Goal: Complete application form

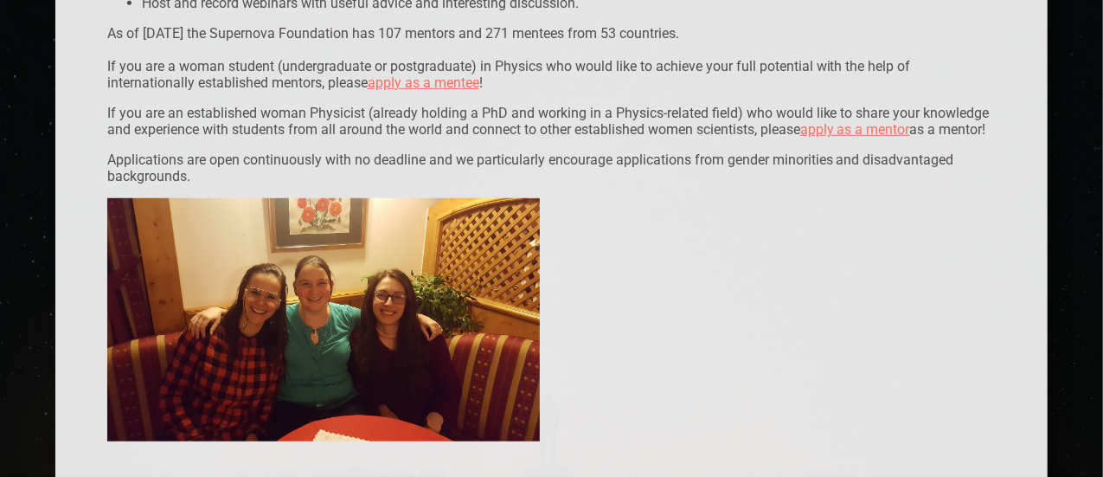
scroll to position [484, 0]
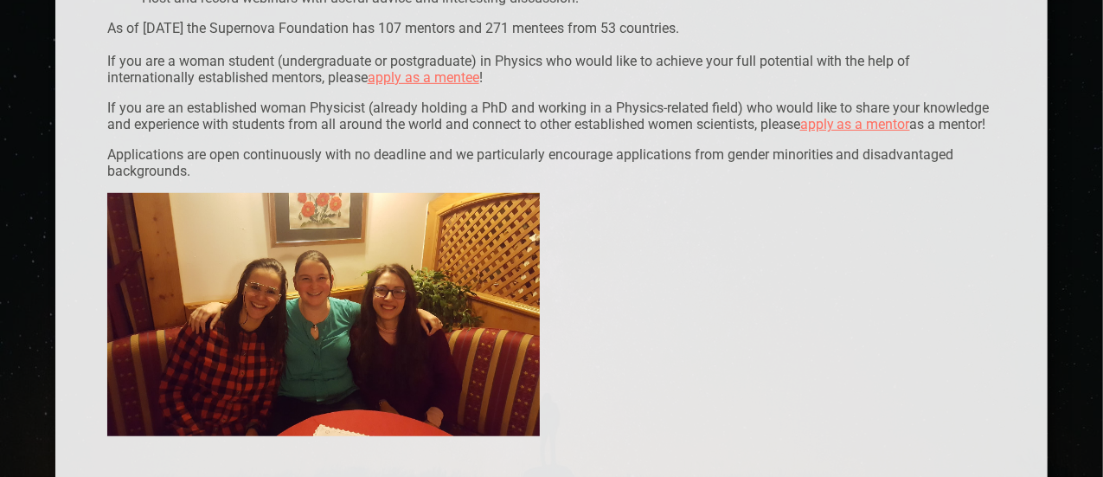
drag, startPoint x: 422, startPoint y: 80, endPoint x: 349, endPoint y: 101, distance: 76.4
drag, startPoint x: 417, startPoint y: 75, endPoint x: 358, endPoint y: 148, distance: 93.5
click at [358, 132] on p "If you are an established woman Physicist (already holding a PhD and working in…" at bounding box center [551, 115] width 889 height 33
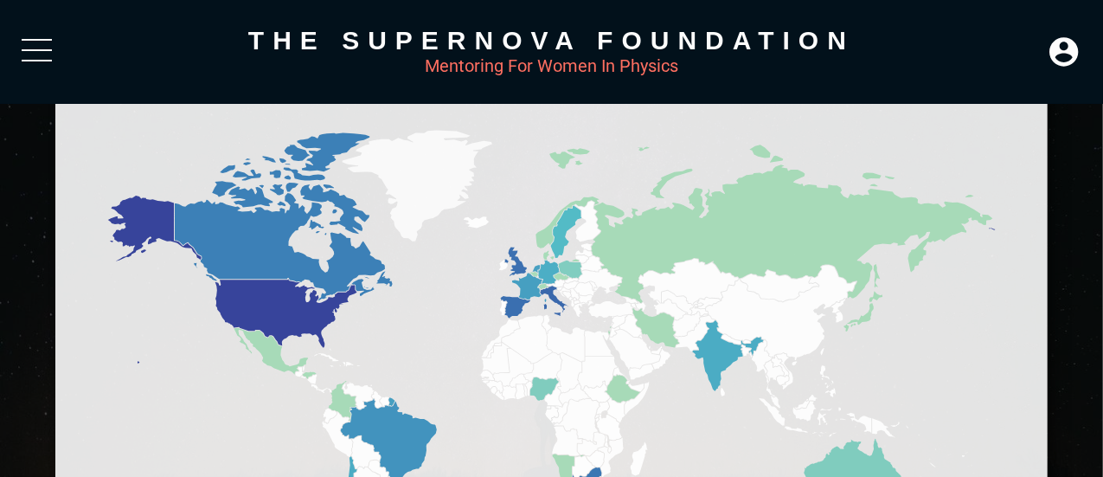
scroll to position [1071, 0]
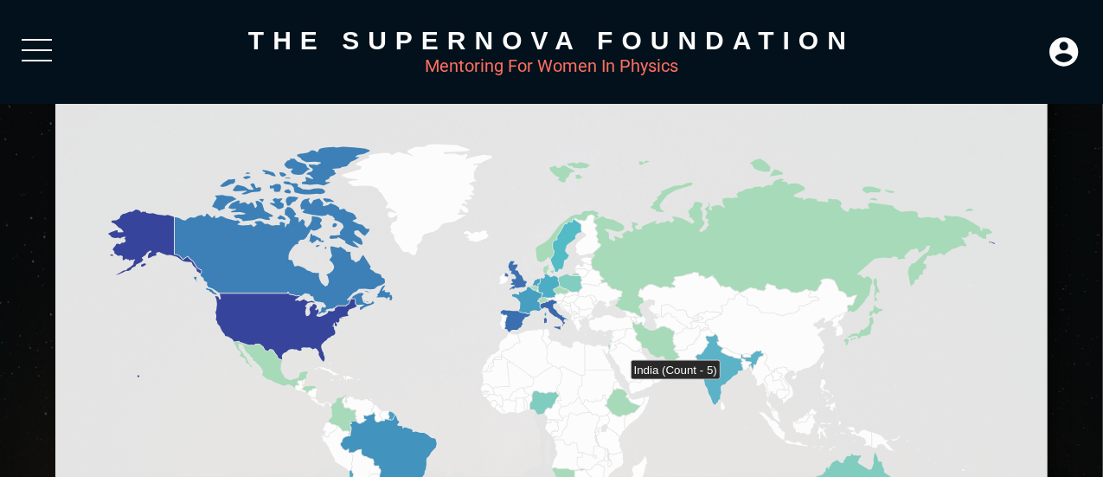
drag, startPoint x: 727, startPoint y: 386, endPoint x: 694, endPoint y: 420, distance: 47.1
click at [694, 420] on icon at bounding box center [551, 362] width 889 height 692
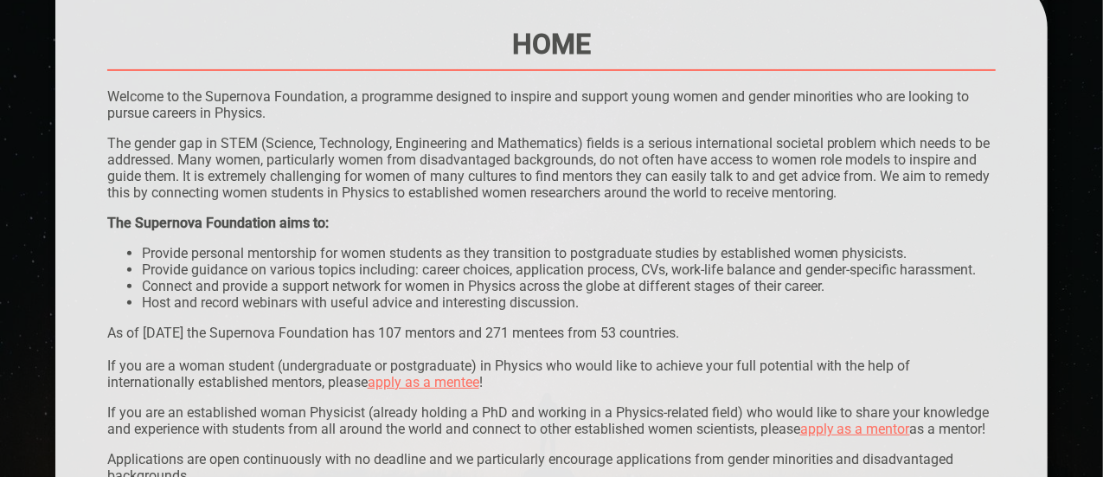
scroll to position [277, 0]
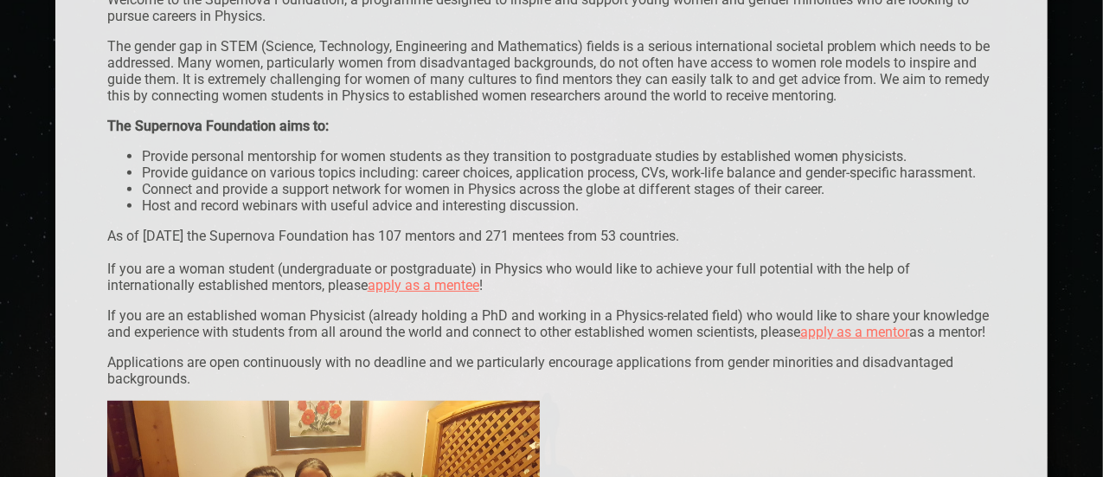
click at [431, 290] on link "apply as a mentee" at bounding box center [424, 285] width 112 height 16
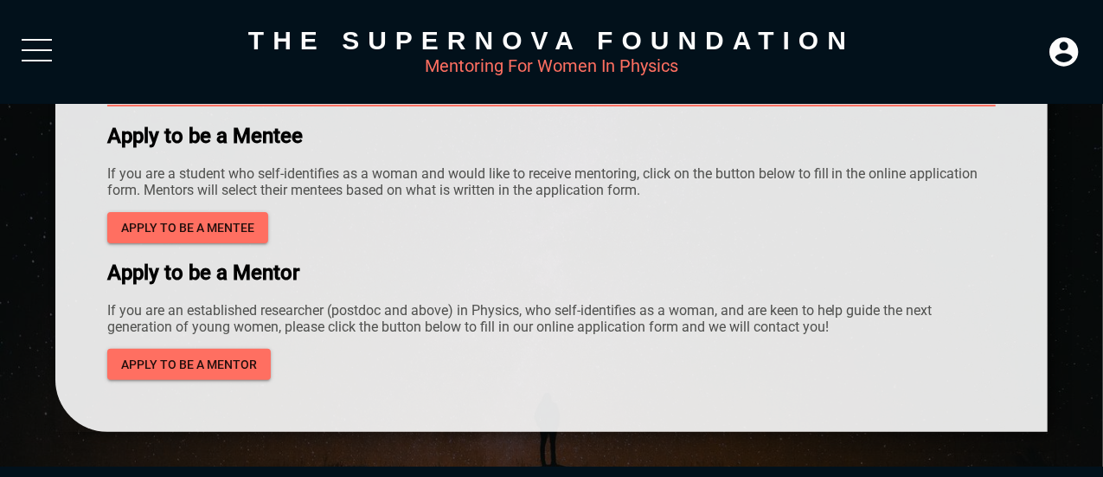
scroll to position [142, 0]
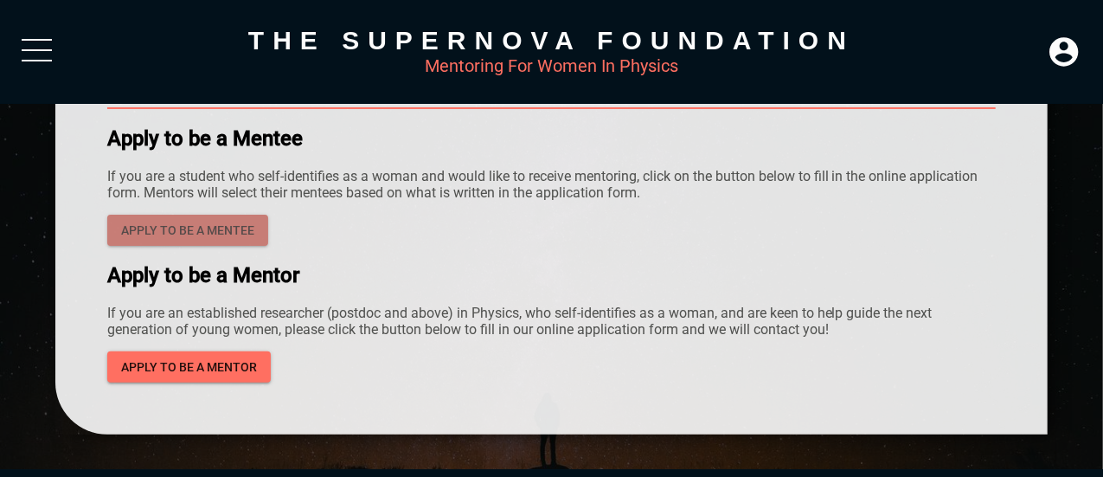
click at [223, 215] on button "Apply to be a mentee" at bounding box center [187, 231] width 161 height 32
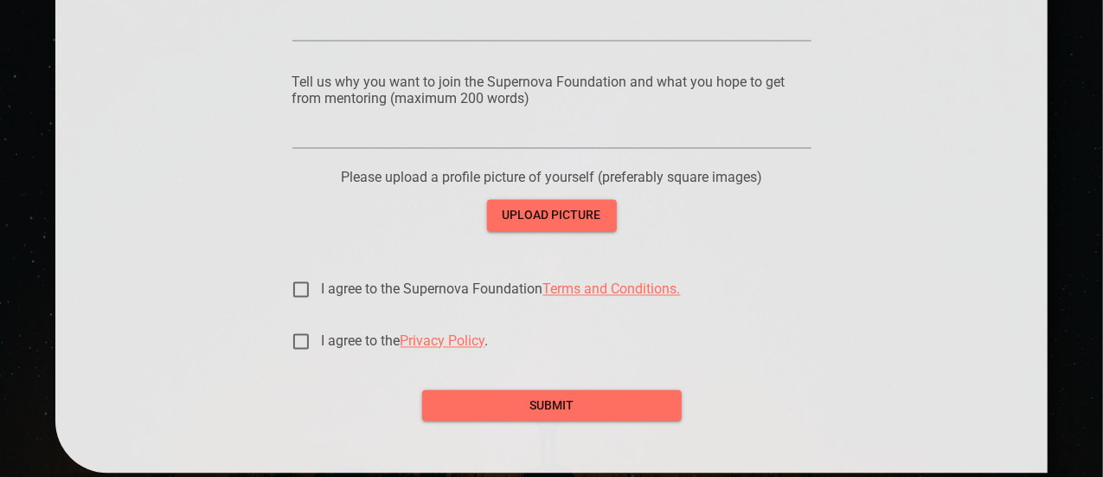
scroll to position [1781, 0]
